Goal: Task Accomplishment & Management: Use online tool/utility

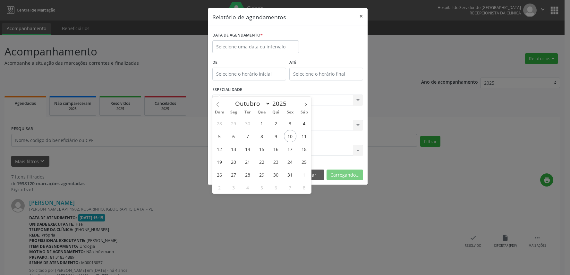
select select "9"
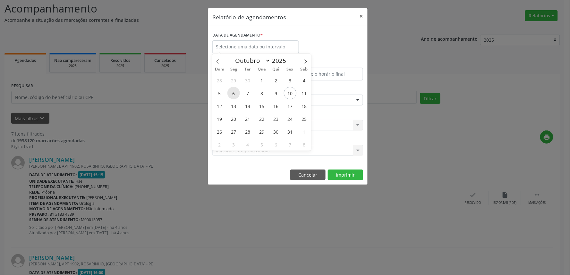
click at [235, 91] on span "6" at bounding box center [234, 93] width 13 height 13
type input "[DATE]"
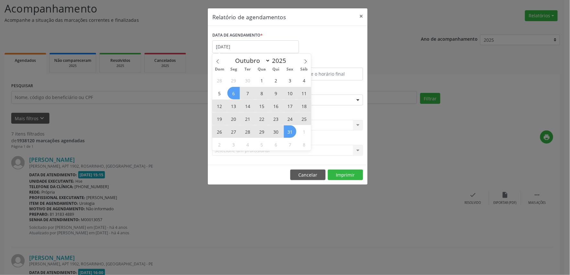
click at [293, 132] on span "31" at bounding box center [290, 132] width 13 height 13
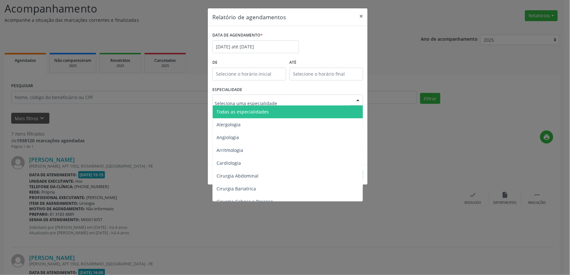
click at [265, 113] on span "Todas as especialidades" at bounding box center [243, 112] width 52 height 6
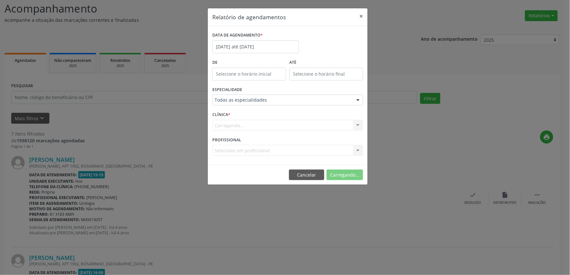
click at [255, 153] on div "Selecione um profissional Todos os profissionais [PERSON_NAME] Interaminense Ju…" at bounding box center [287, 150] width 151 height 11
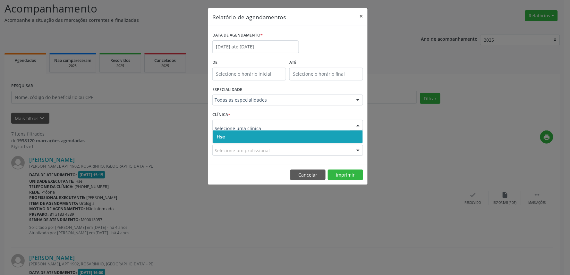
click at [247, 141] on span "Hse" at bounding box center [288, 137] width 150 height 13
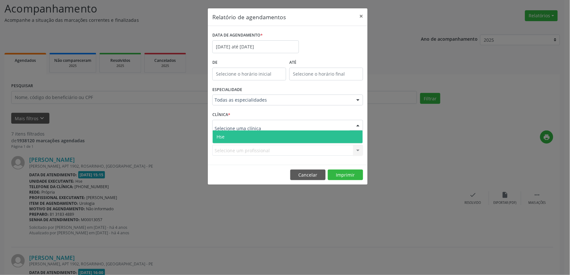
drag, startPoint x: 242, startPoint y: 129, endPoint x: 245, endPoint y: 140, distance: 11.5
click at [243, 131] on div "Hse Nenhum resultado encontrado para: " " Não há nenhuma opção para ser exibida." at bounding box center [287, 125] width 151 height 11
click at [245, 140] on span "Hse" at bounding box center [288, 137] width 150 height 13
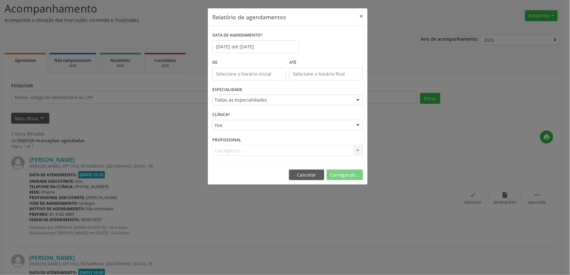
click at [238, 149] on div "Carregando... Todos os profissionais [PERSON_NAME] Interaminense Junior [PERSON…" at bounding box center [287, 150] width 151 height 11
click at [240, 152] on div "Carregando... Todos os profissionais [PERSON_NAME] Interaminense Junior [PERSON…" at bounding box center [287, 150] width 151 height 11
click at [246, 150] on div "Carregando... Todos os profissionais [PERSON_NAME] Interaminense Junior [PERSON…" at bounding box center [287, 150] width 151 height 11
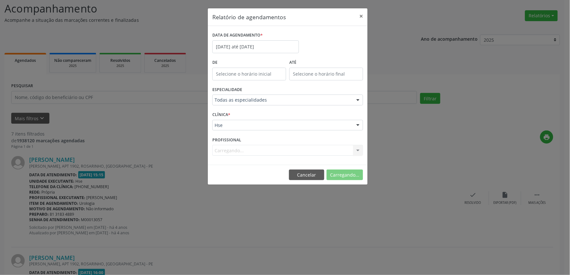
click at [246, 149] on div "Carregando... Todos os profissionais [PERSON_NAME] Interaminense Junior [PERSON…" at bounding box center [287, 150] width 151 height 11
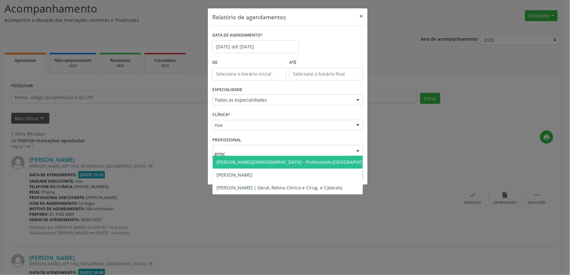
type input "prisci"
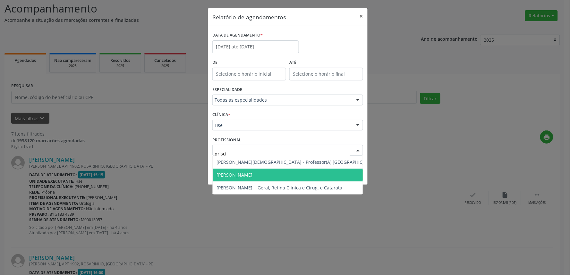
drag, startPoint x: 286, startPoint y: 176, endPoint x: 290, endPoint y: 179, distance: 4.8
click at [287, 176] on span "[PERSON_NAME]" at bounding box center [297, 175] width 169 height 13
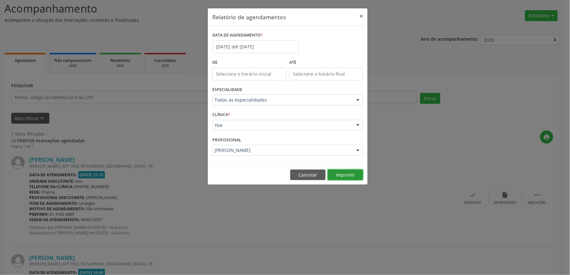
click at [342, 177] on button "Imprimir" at bounding box center [345, 175] width 35 height 11
click at [265, 47] on input "[DATE] até [DATE]" at bounding box center [255, 46] width 87 height 13
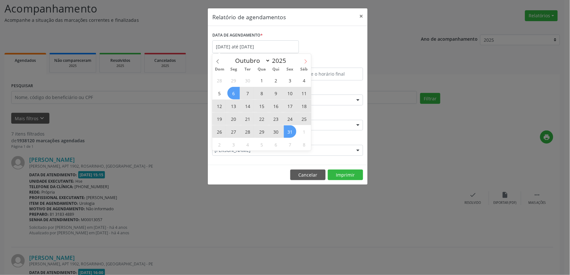
click at [304, 61] on icon at bounding box center [306, 61] width 4 height 4
select select "10"
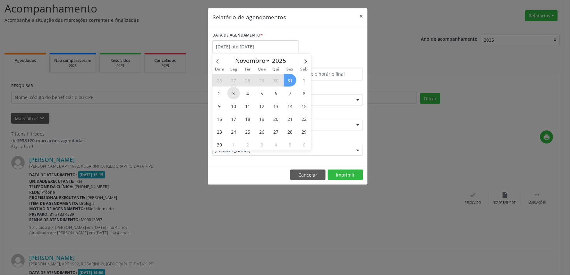
click at [232, 89] on span "3" at bounding box center [234, 93] width 13 height 13
type input "[DATE]"
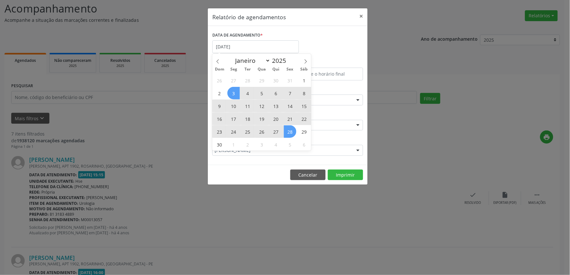
click at [290, 133] on span "28" at bounding box center [290, 132] width 13 height 13
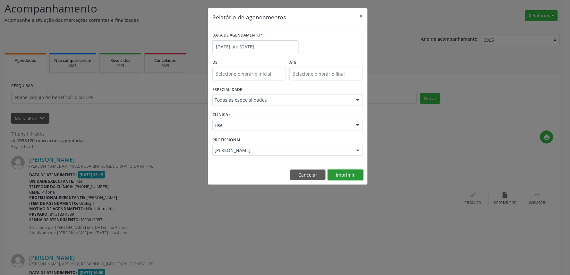
click at [351, 177] on button "Imprimir" at bounding box center [345, 175] width 35 height 11
click at [259, 137] on div "PROFISSIONAL [PERSON_NAME] Todos os profissionais [PERSON_NAME] Interaminense J…" at bounding box center [288, 147] width 154 height 25
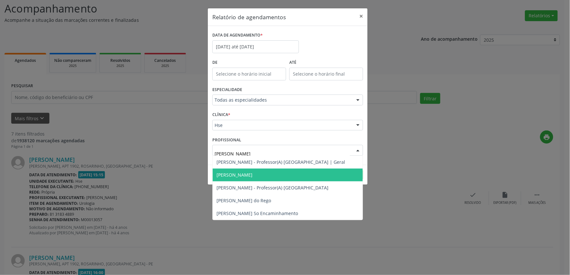
type input "[PERSON_NAME]"
click at [253, 176] on span "[PERSON_NAME]" at bounding box center [235, 175] width 36 height 6
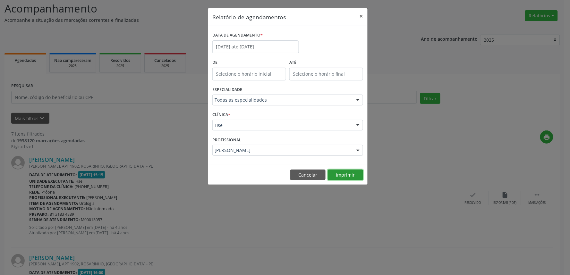
click at [345, 177] on button "Imprimir" at bounding box center [345, 175] width 35 height 11
click at [246, 144] on div "PROFISSIONAL [PERSON_NAME] Todos os profissionais [PERSON_NAME] Interaminense J…" at bounding box center [288, 147] width 154 height 25
click at [246, 146] on div at bounding box center [287, 150] width 151 height 11
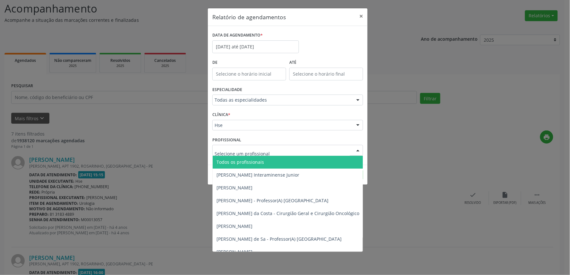
click at [237, 159] on span "Todos os profissionais" at bounding box center [241, 162] width 48 height 6
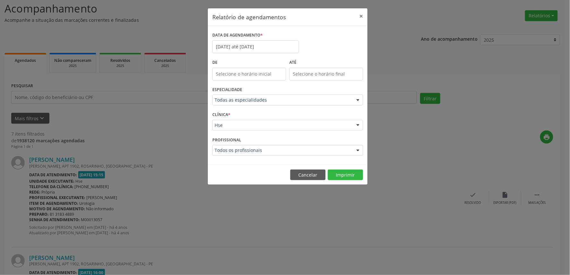
click at [238, 94] on label "ESPECIALIDADE" at bounding box center [227, 90] width 30 height 10
type input "cabe"
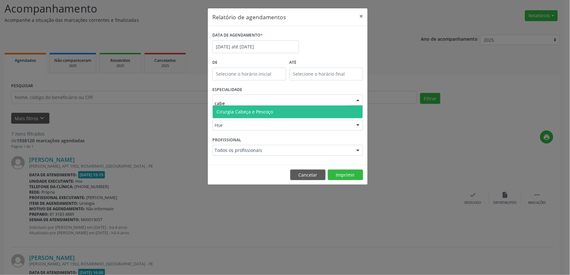
click at [295, 117] on span "Cirurgia Cabeça e Pescoço" at bounding box center [288, 112] width 150 height 13
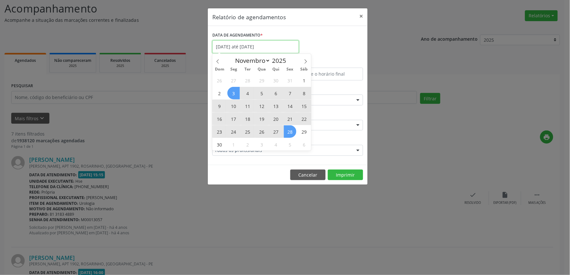
click at [246, 43] on input "[DATE] até [DATE]" at bounding box center [255, 46] width 87 height 13
click at [219, 57] on span at bounding box center [217, 59] width 11 height 11
select select "9"
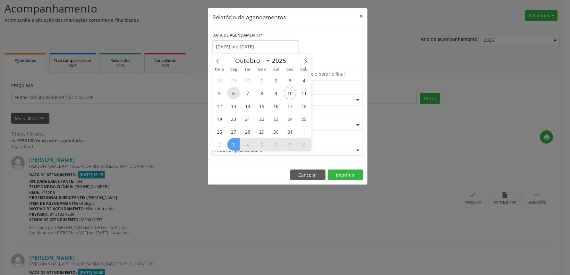
click at [231, 94] on span "6" at bounding box center [234, 93] width 13 height 13
type input "[DATE]"
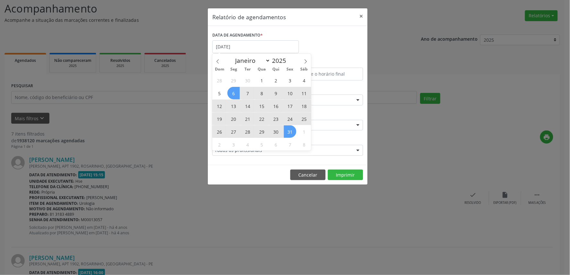
click at [287, 136] on span "31" at bounding box center [290, 132] width 13 height 13
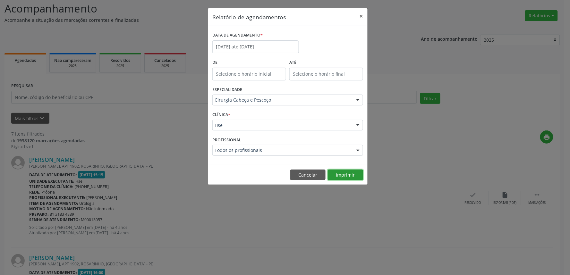
click at [353, 172] on button "Imprimir" at bounding box center [345, 175] width 35 height 11
click at [127, 164] on div "Relatório de agendamentos × DATA DE AGENDAMENTO * [DATE] até [DATE] De ATÉ ESPE…" at bounding box center [285, 137] width 570 height 275
click at [307, 172] on button "Cancelar" at bounding box center [308, 175] width 35 height 11
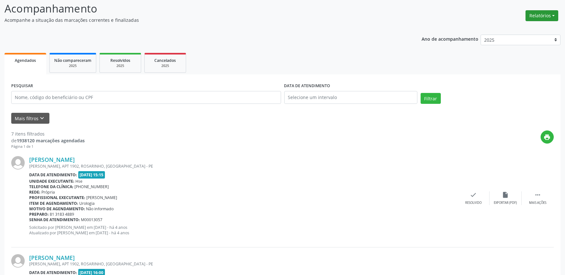
click at [538, 18] on button "Relatórios" at bounding box center [542, 15] width 33 height 11
click at [536, 25] on link "Agendamentos" at bounding box center [524, 29] width 69 height 9
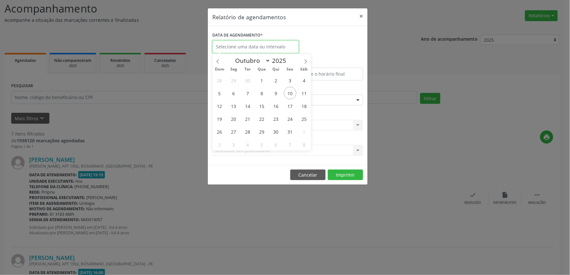
click at [264, 40] on input "text" at bounding box center [255, 46] width 87 height 13
click at [293, 92] on span "10" at bounding box center [290, 93] width 13 height 13
type input "[DATE]"
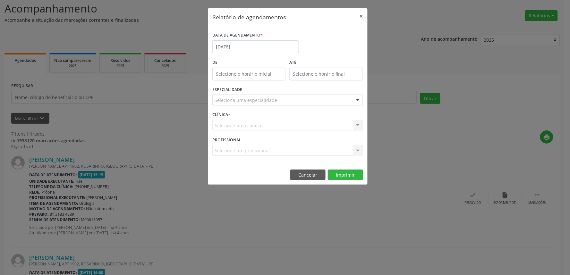
click at [291, 97] on div "Seleciona uma especialidade" at bounding box center [287, 100] width 151 height 11
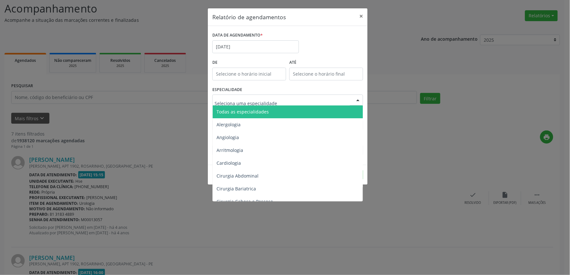
click at [258, 112] on span "Todas as especialidades" at bounding box center [243, 112] width 52 height 6
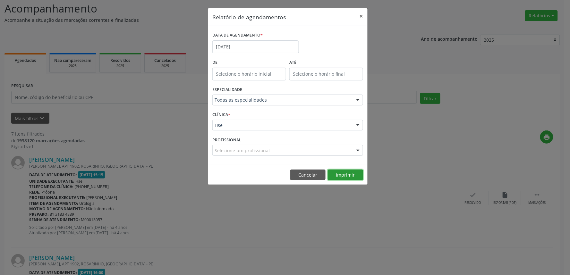
click at [341, 176] on button "Imprimir" at bounding box center [345, 175] width 35 height 11
